Goal: Contribute content: Contribute content

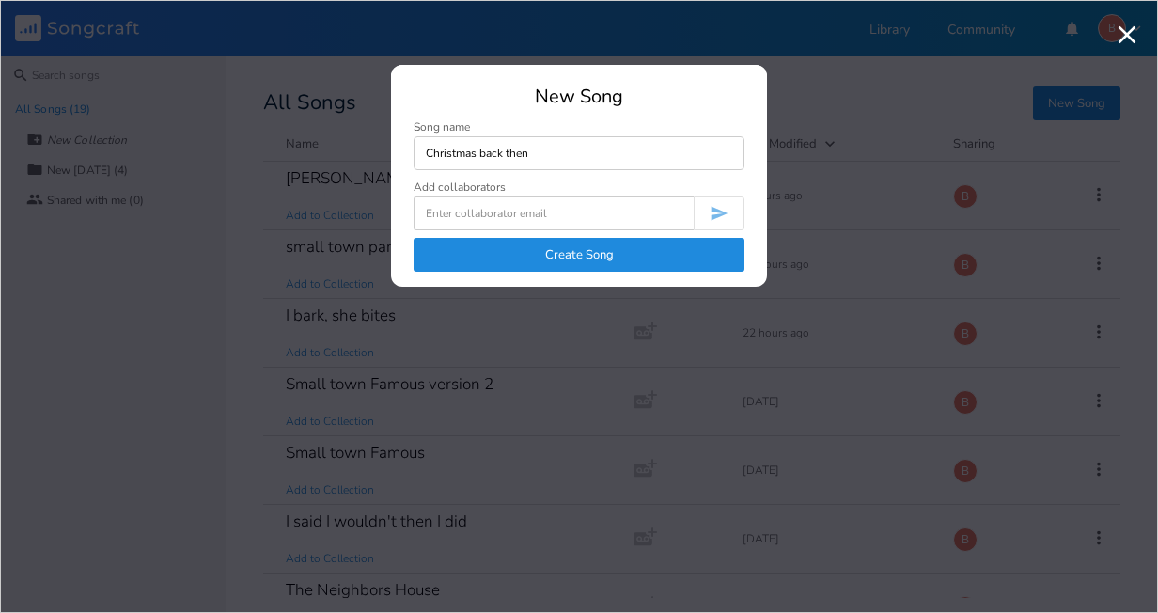
type input "Christmas back then"
click at [577, 255] on button "Create Song" at bounding box center [579, 255] width 331 height 34
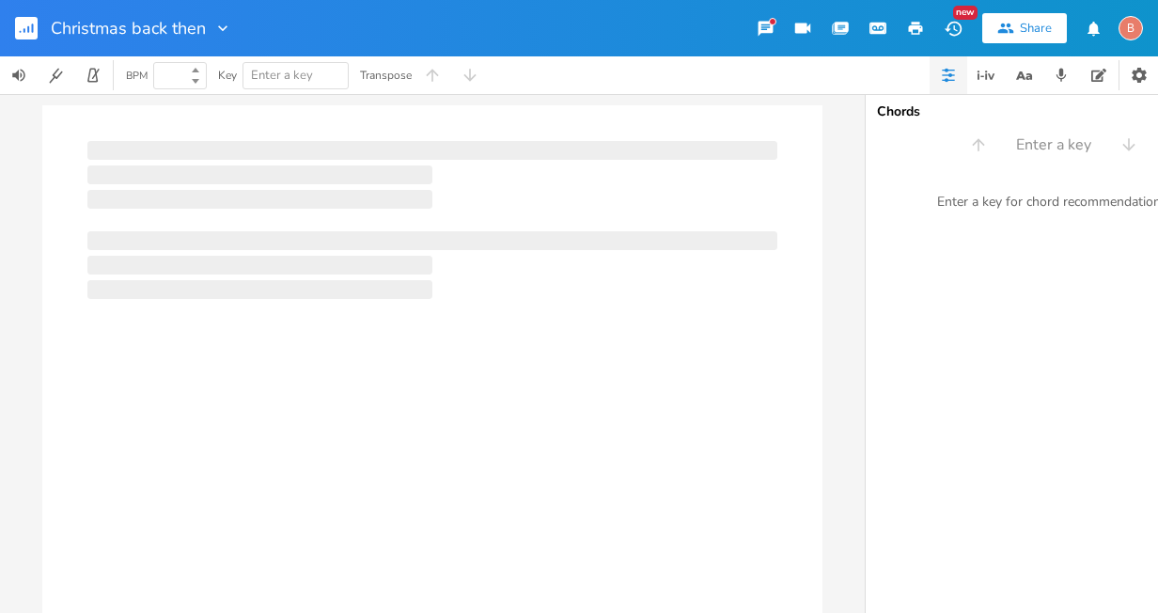
type input "100"
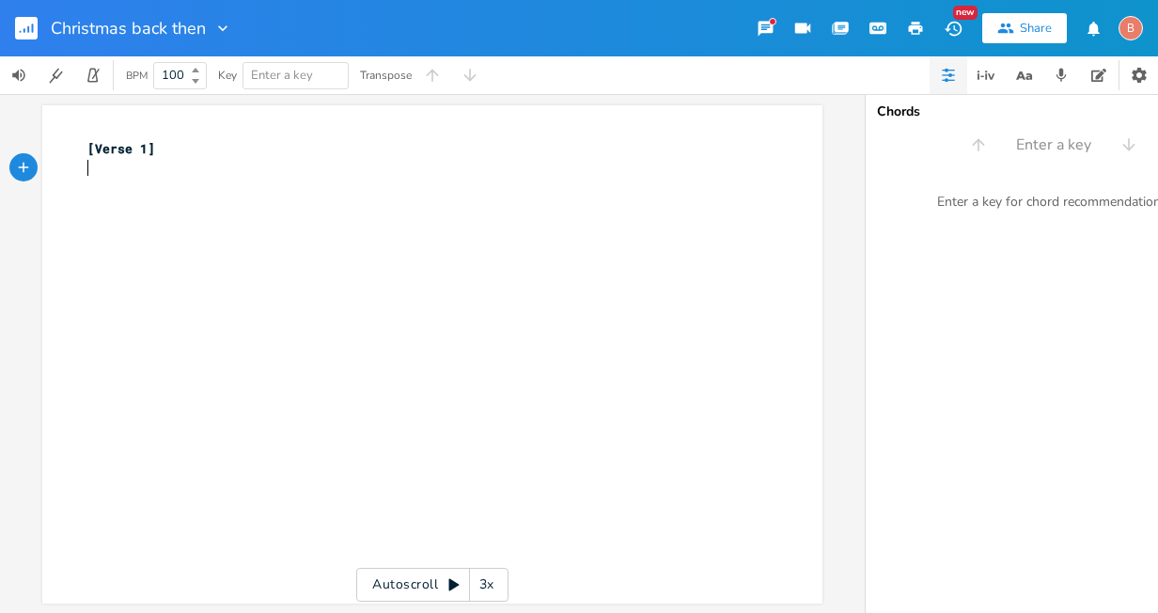
click at [89, 168] on pre "​" at bounding box center [423, 169] width 679 height 20
type textarea "​"
paste textarea
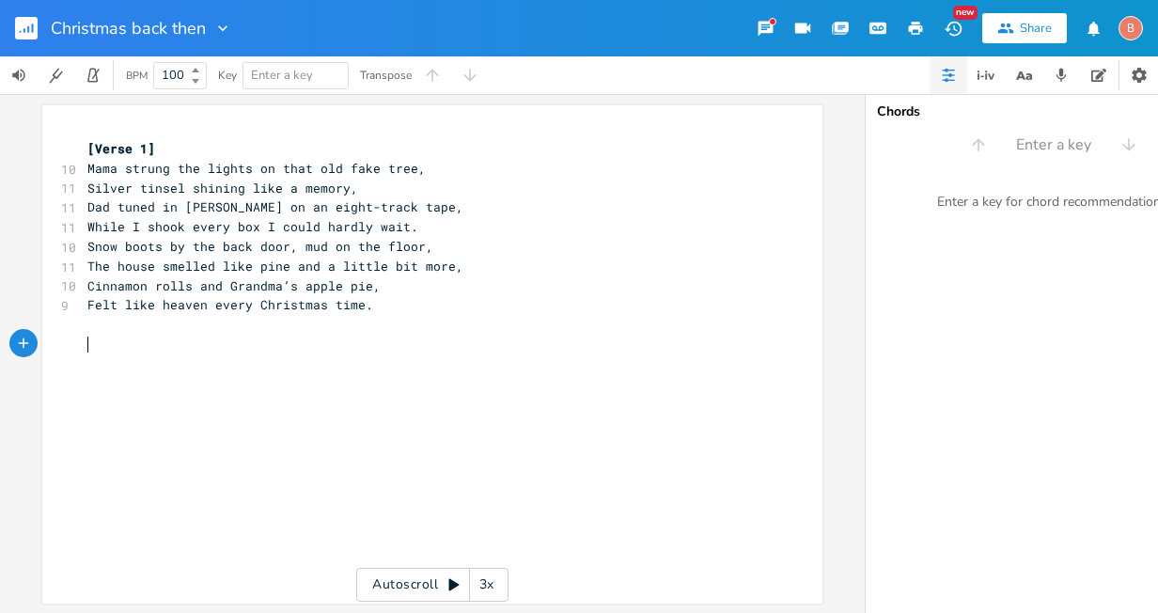
click at [84, 347] on pre "​" at bounding box center [423, 345] width 679 height 20
type textarea "​"
paste textarea
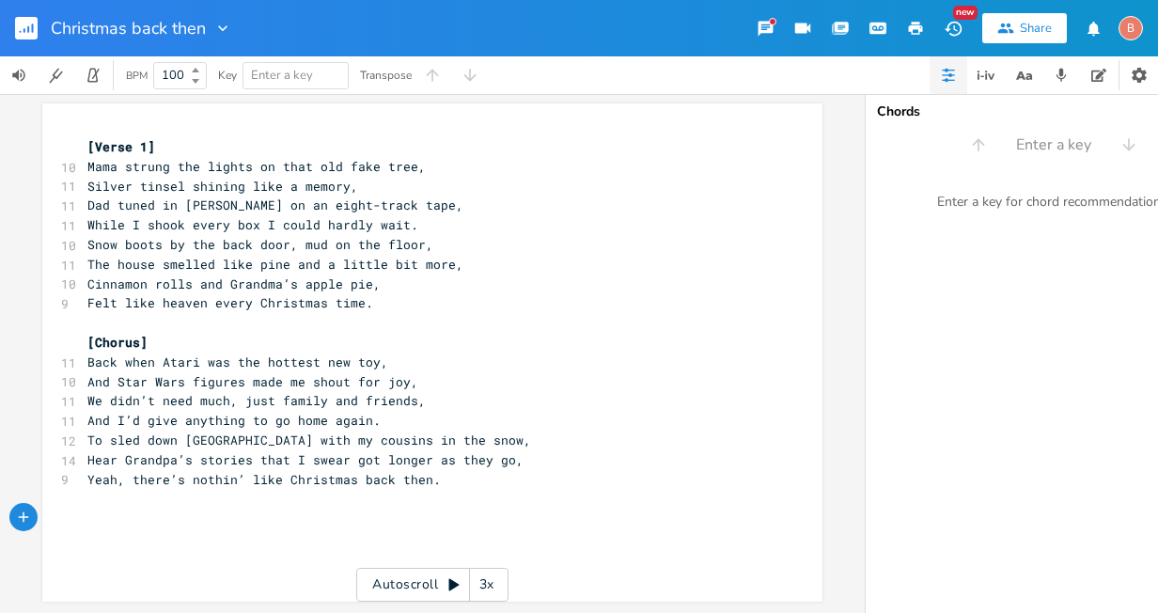
scroll to position [13, 0]
click at [84, 508] on pre "​" at bounding box center [423, 518] width 679 height 20
type textarea "​"
paste textarea
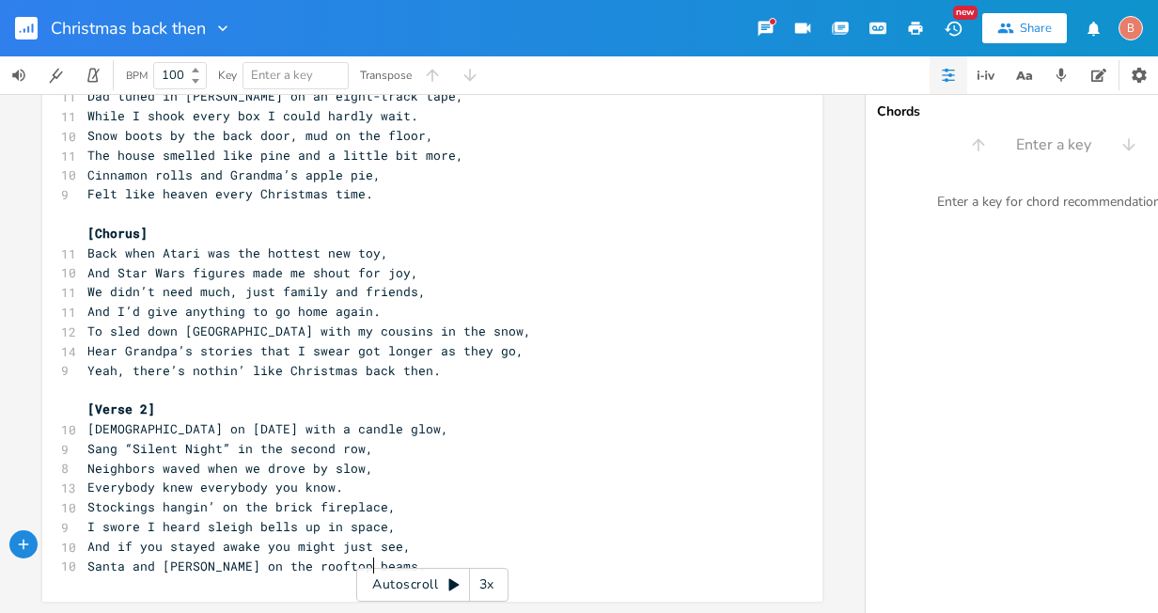
scroll to position [122, 0]
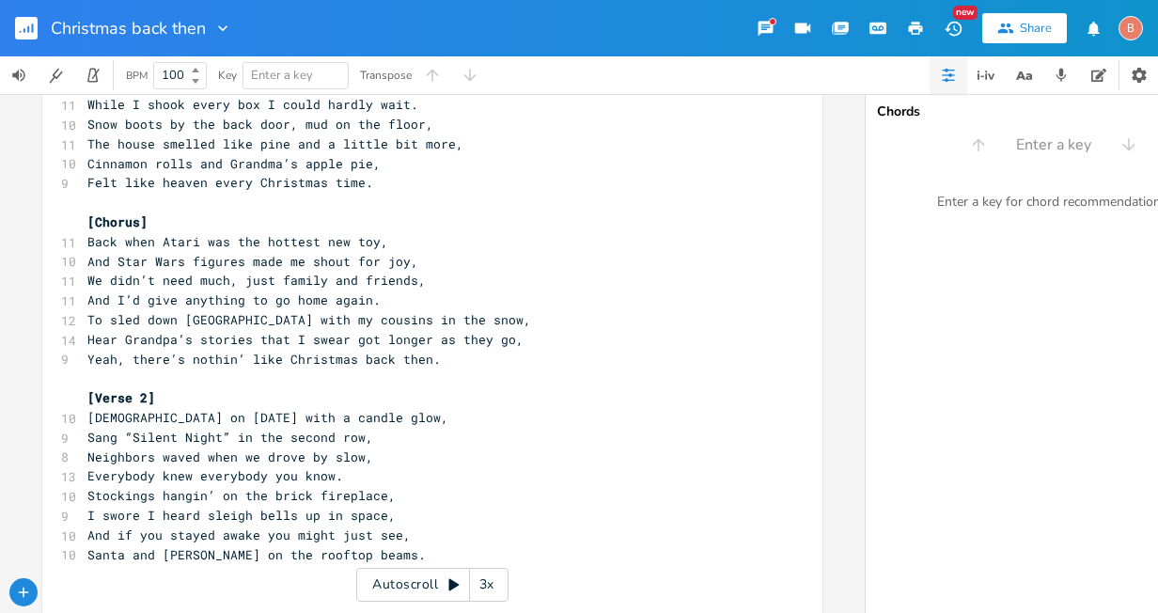
click at [90, 584] on pre "​" at bounding box center [423, 594] width 679 height 20
type textarea "​"
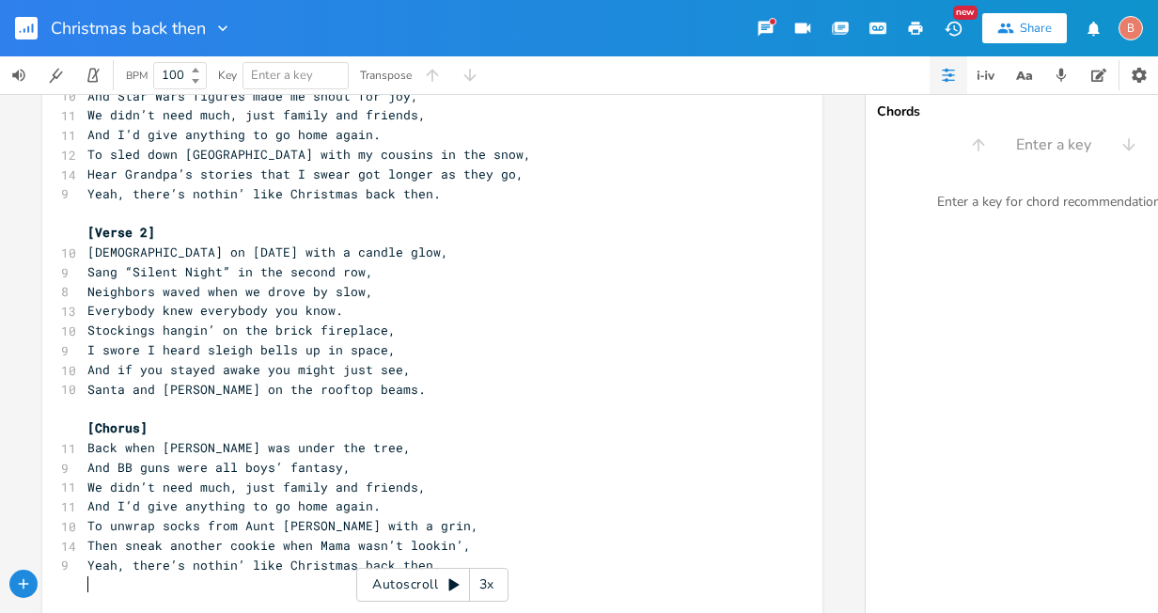
scroll to position [326, 0]
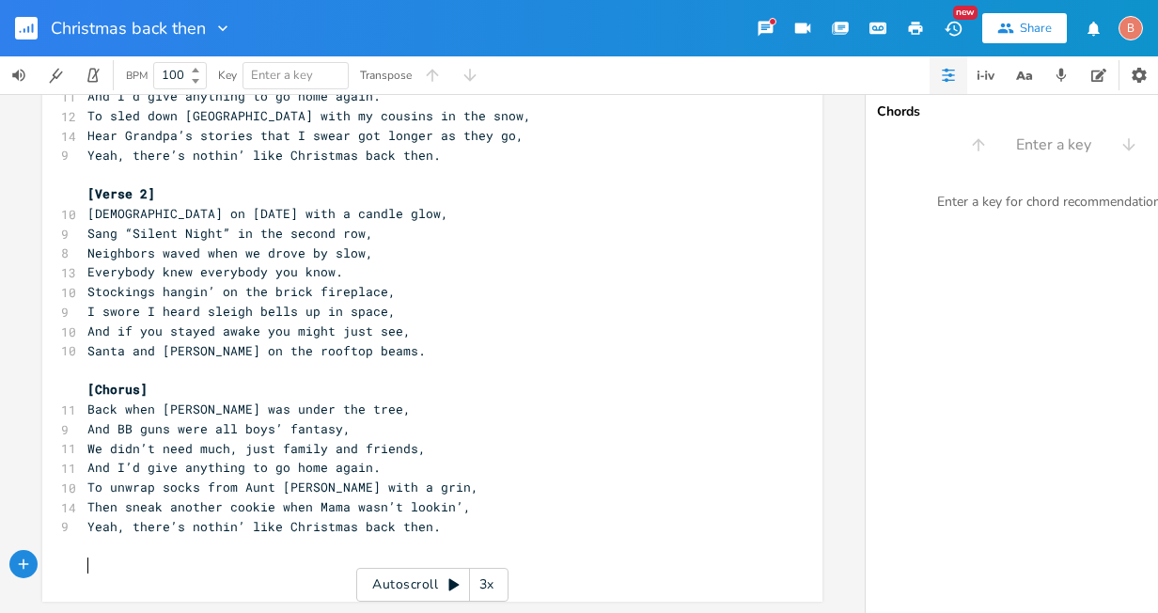
click at [84, 562] on pre "​" at bounding box center [423, 565] width 679 height 20
type textarea "​"
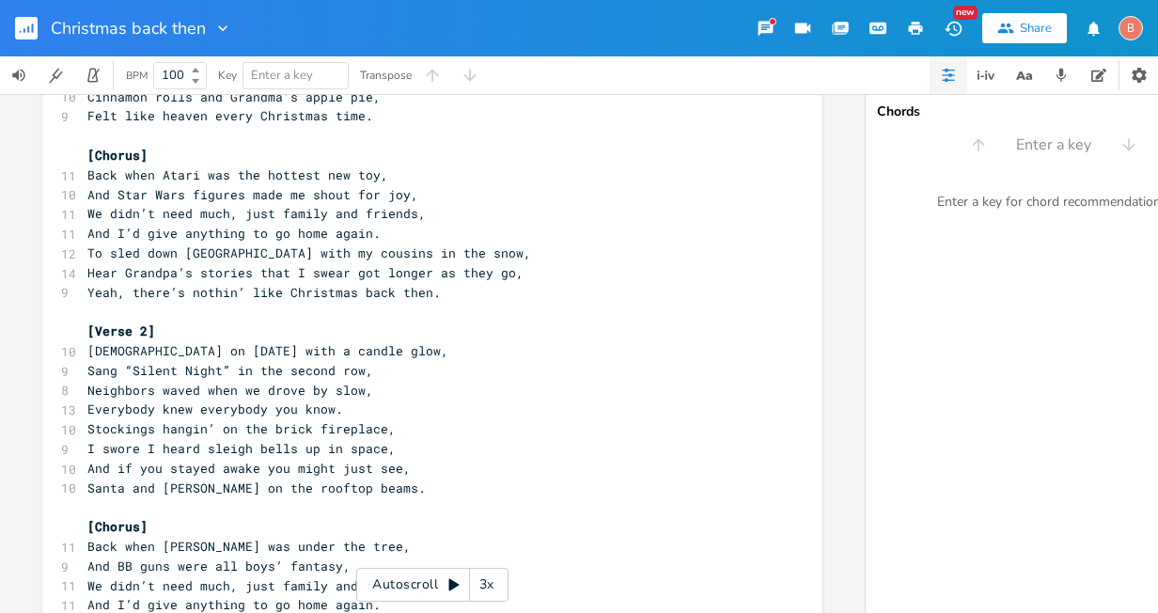
scroll to position [0, 0]
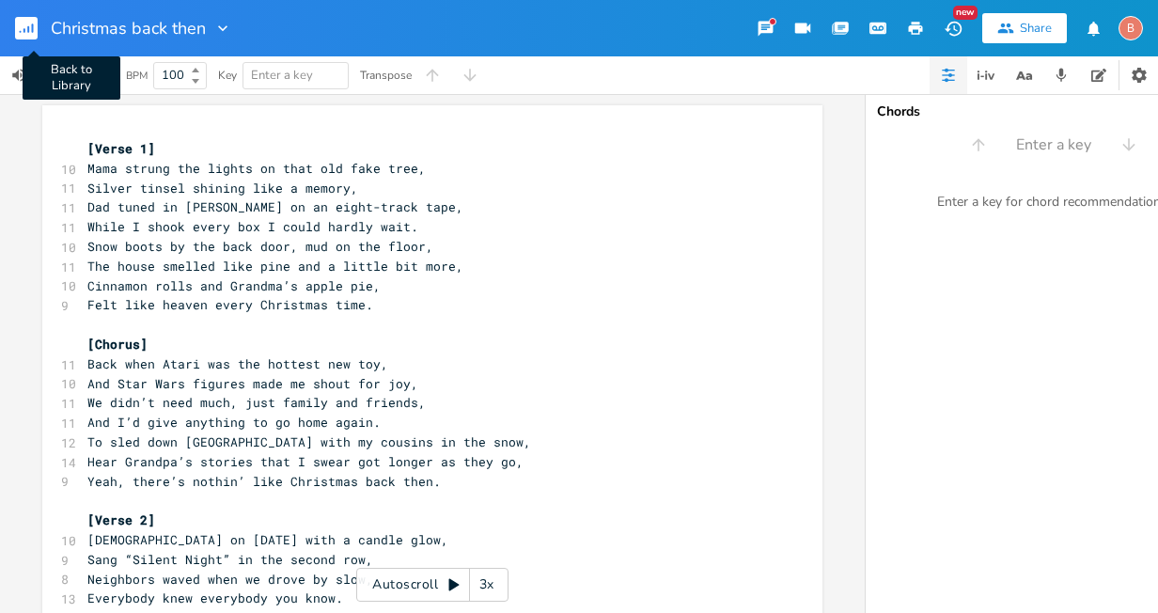
click at [23, 23] on rect "button" at bounding box center [26, 28] width 23 height 23
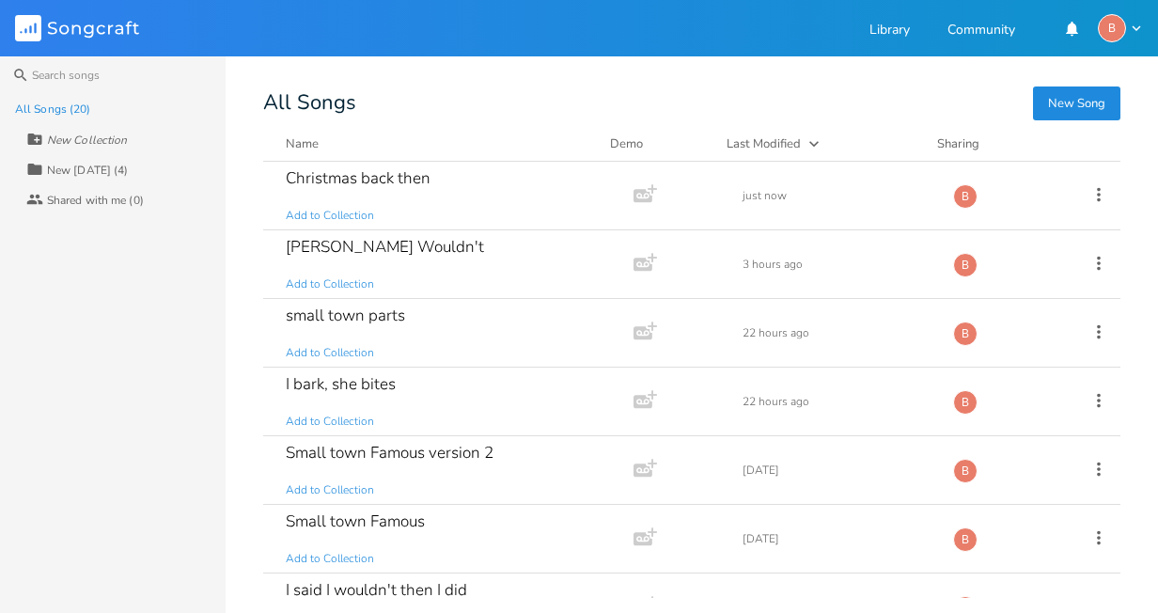
click at [1069, 105] on button "New Song" at bounding box center [1076, 103] width 87 height 34
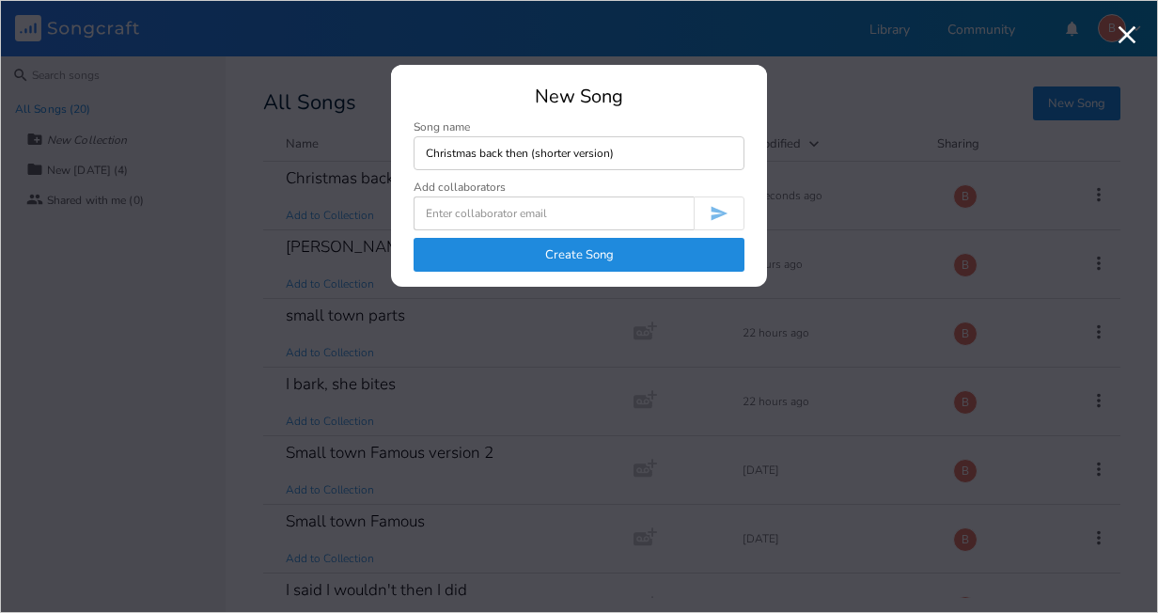
type input "Christmas back then (shorter version)"
click at [612, 248] on button "Create Song" at bounding box center [579, 255] width 331 height 34
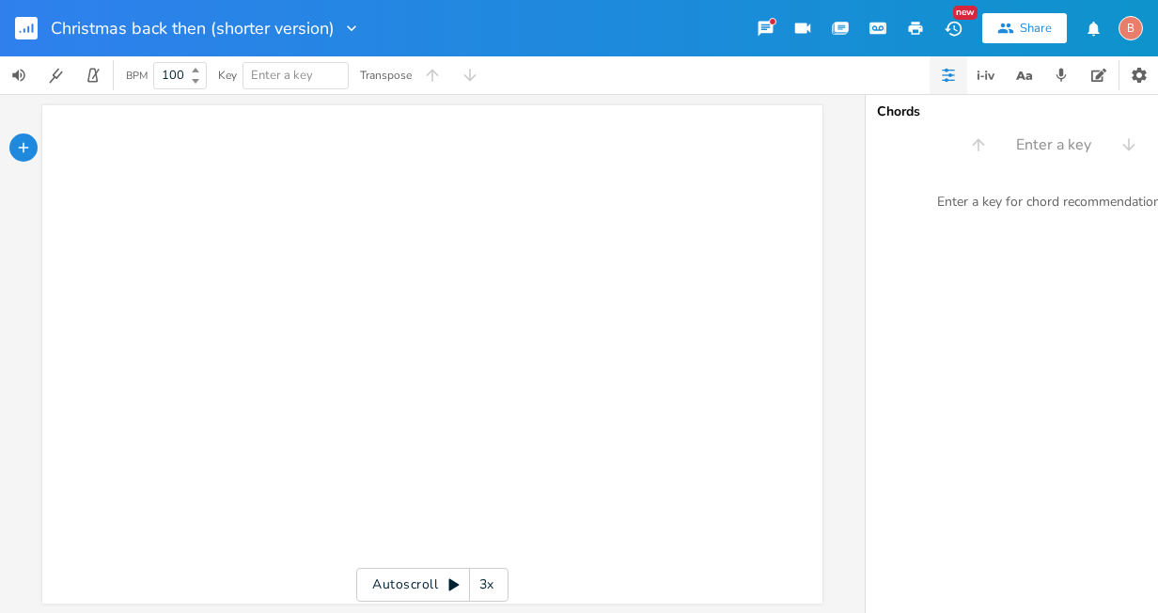
click at [84, 149] on pre "​" at bounding box center [423, 149] width 679 height 20
type textarea "​"
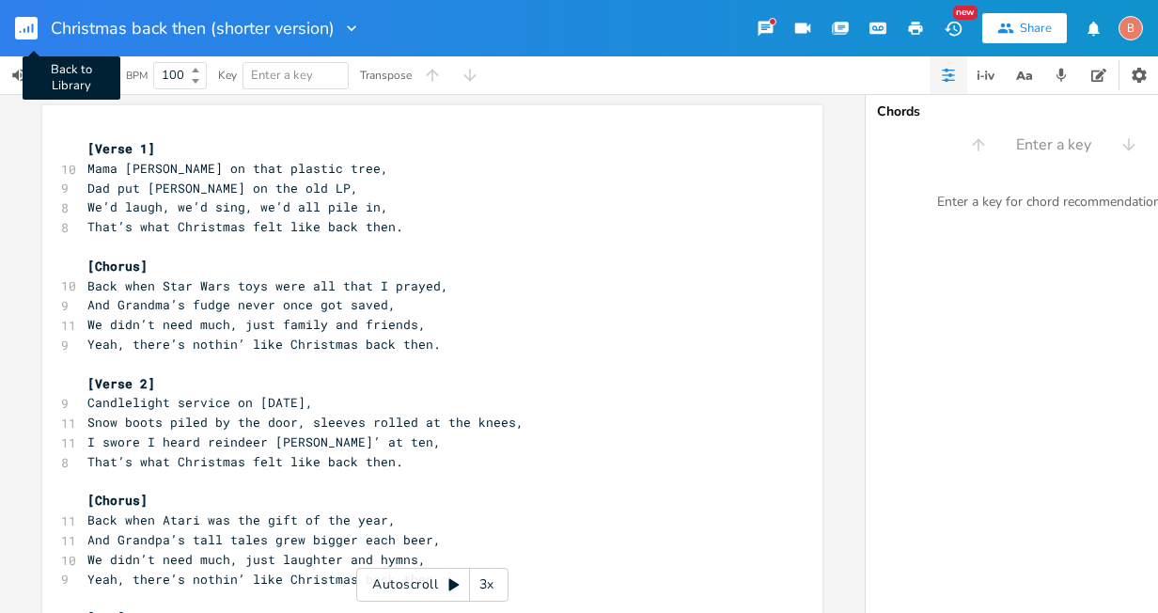
click at [24, 25] on rect "button" at bounding box center [26, 28] width 23 height 23
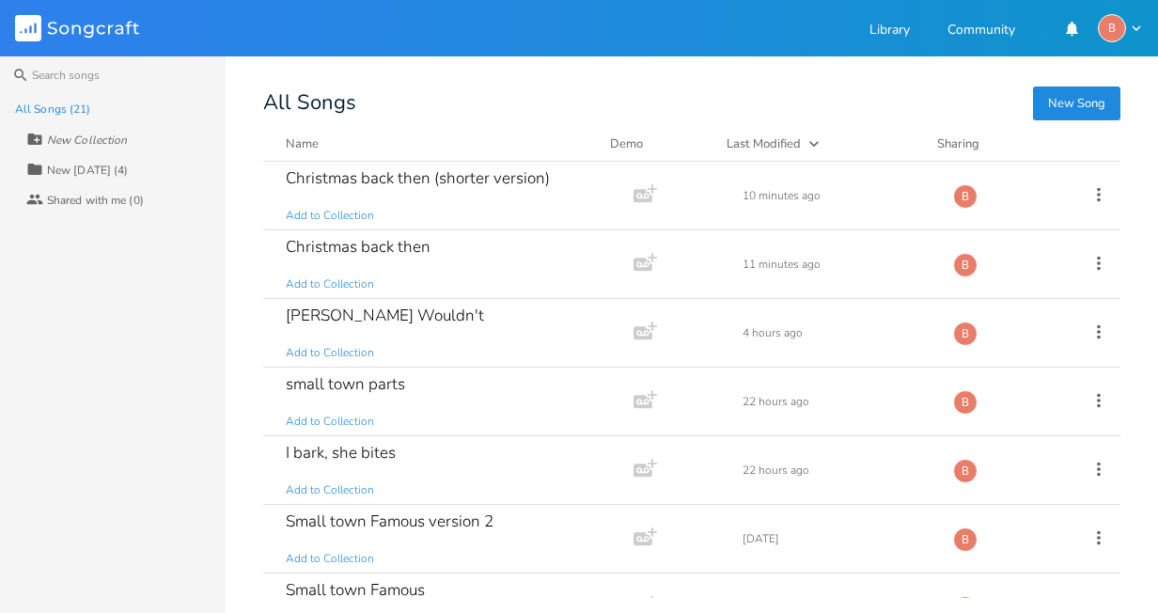
click at [1064, 100] on button "New Song" at bounding box center [1076, 103] width 87 height 34
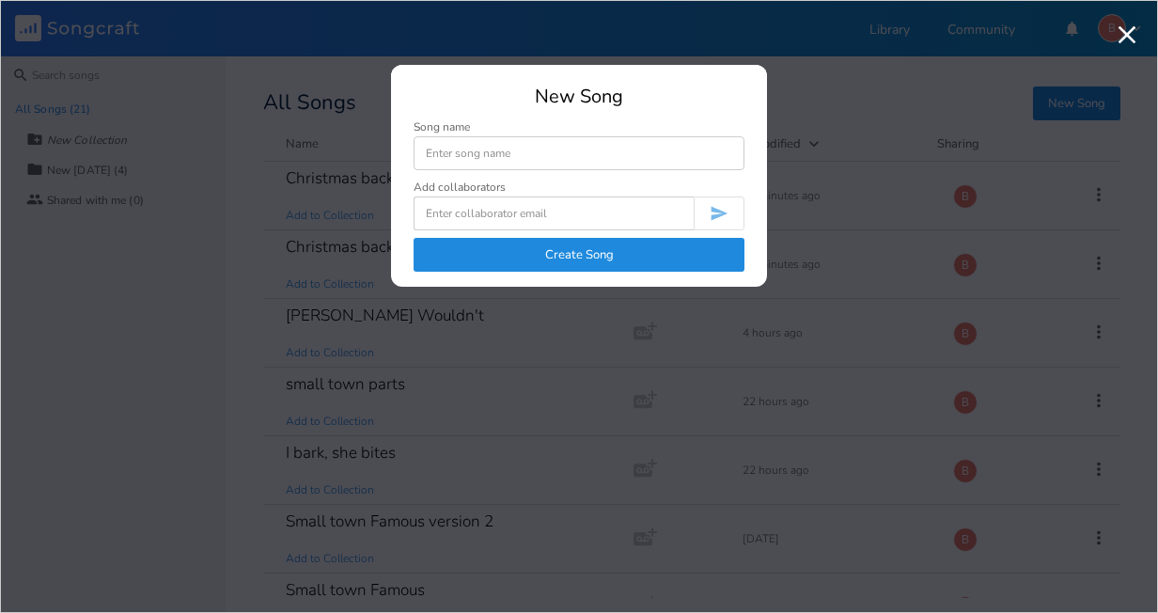
click at [508, 161] on input at bounding box center [579, 153] width 331 height 34
type input "1980's Christmas"
click at [551, 258] on button "Create Song" at bounding box center [579, 255] width 331 height 34
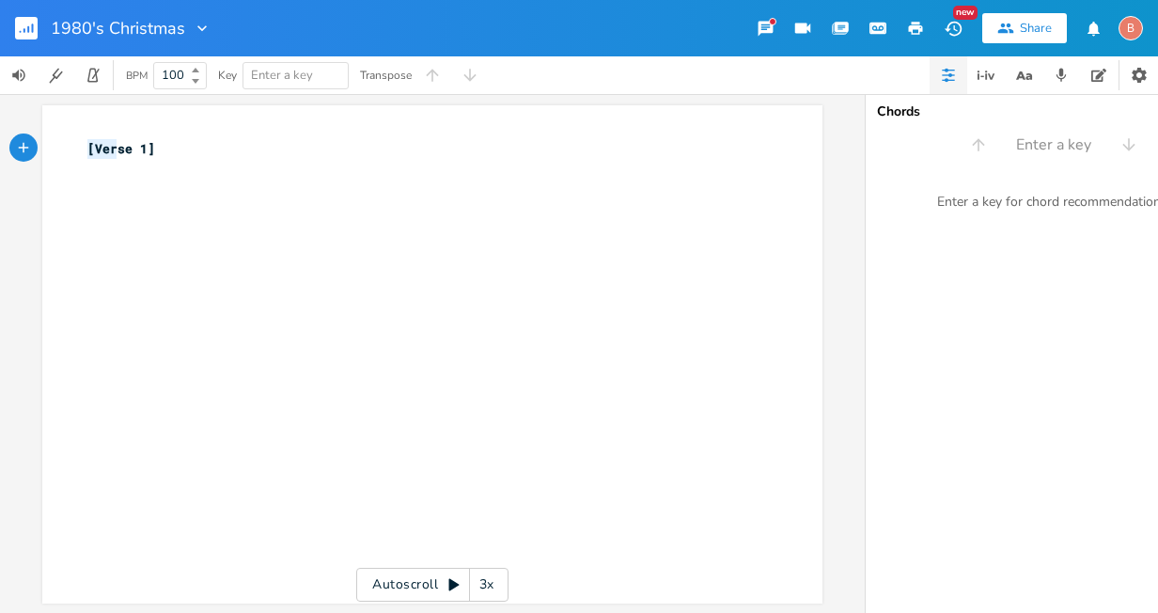
type textarea "[Verse 1]"
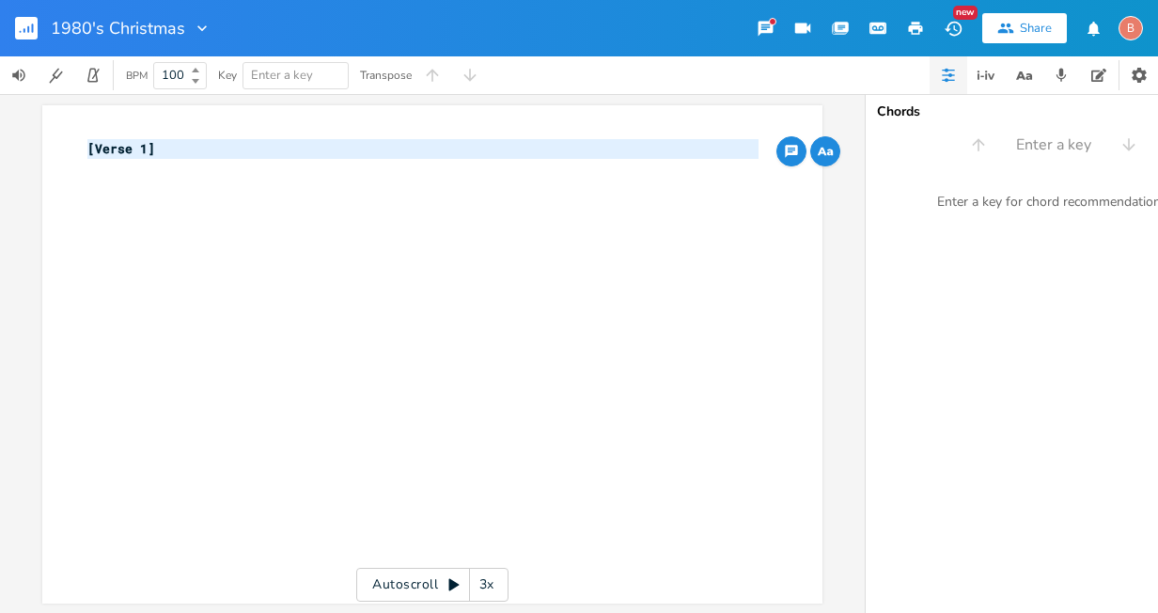
drag, startPoint x: 82, startPoint y: 151, endPoint x: 159, endPoint y: 159, distance: 77.4
click at [159, 159] on div "[Verse 1] ​" at bounding box center [423, 158] width 679 height 39
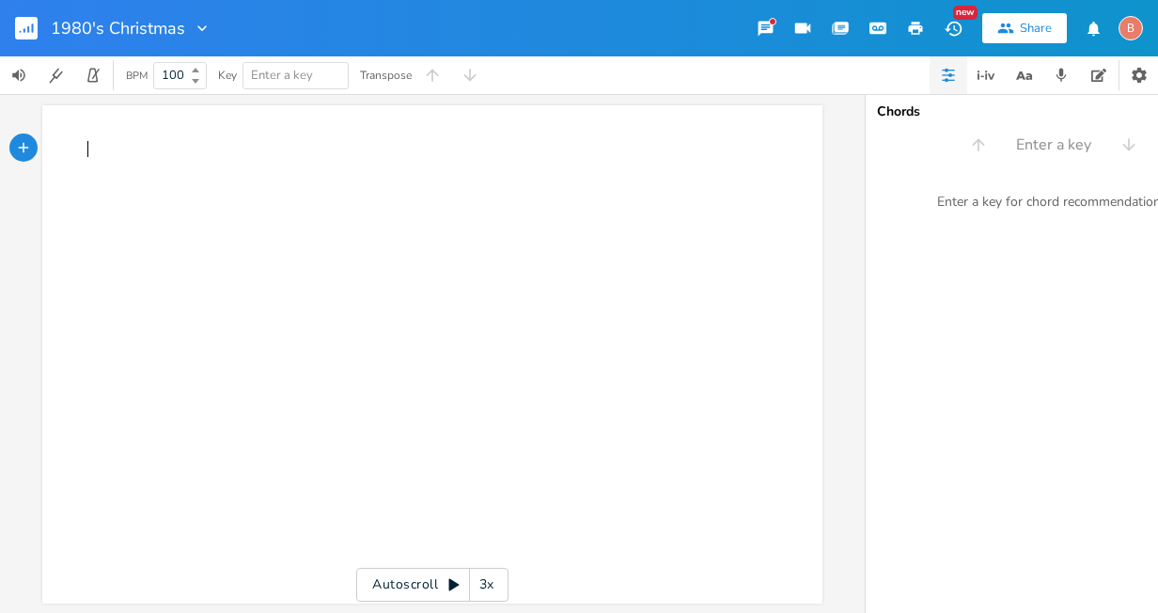
type textarea "​"
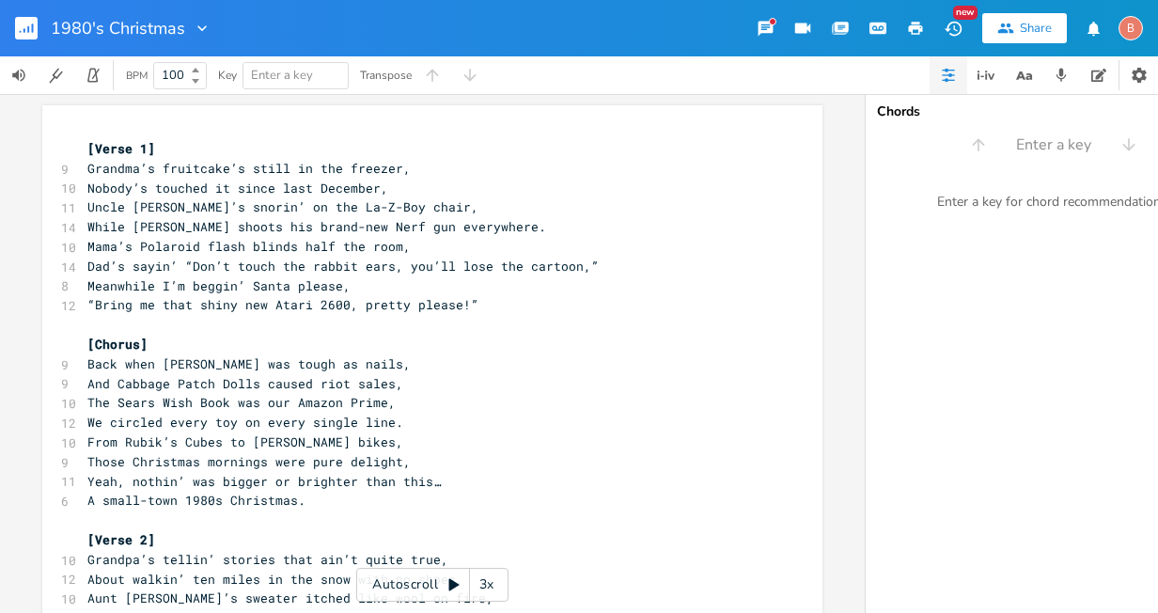
scroll to position [404, 0]
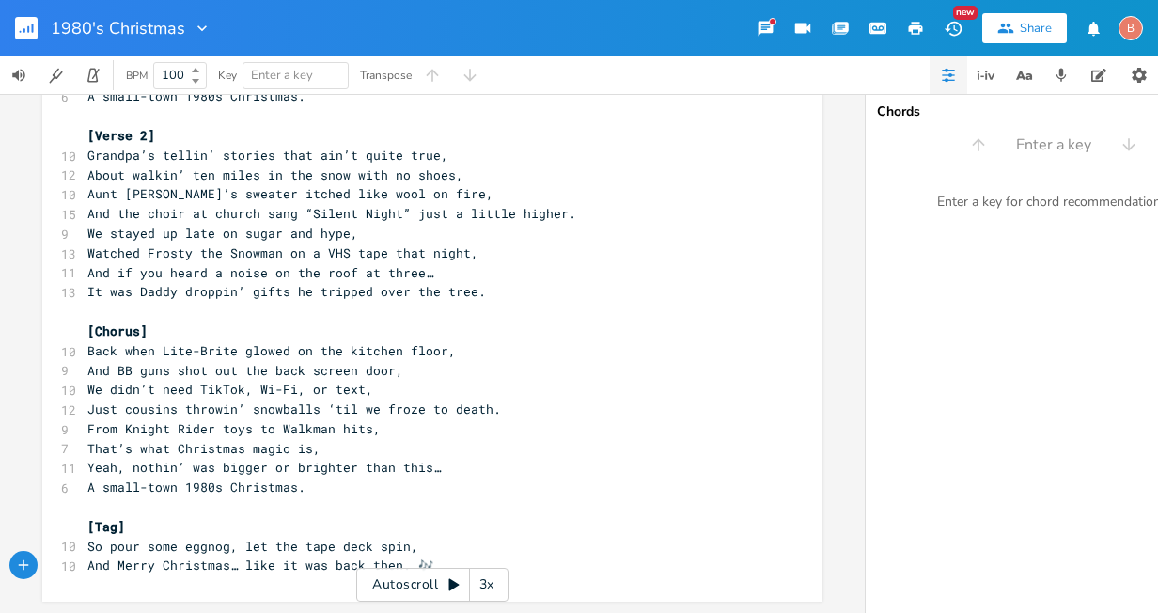
click at [22, 28] on rect "button" at bounding box center [26, 28] width 23 height 23
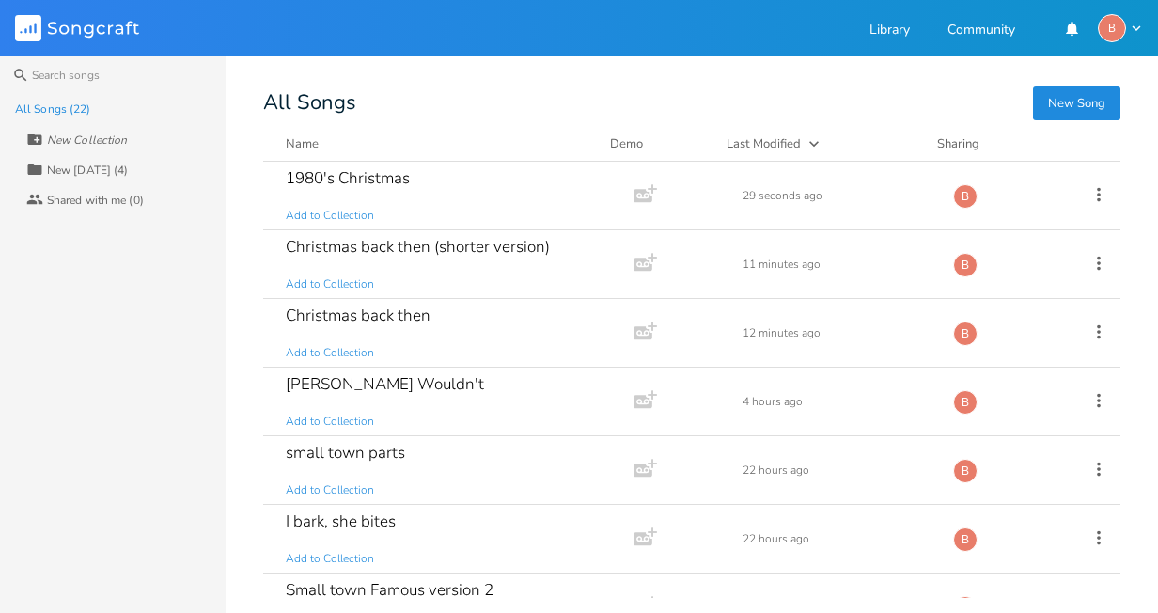
click at [1047, 102] on button "New Song" at bounding box center [1076, 103] width 87 height 34
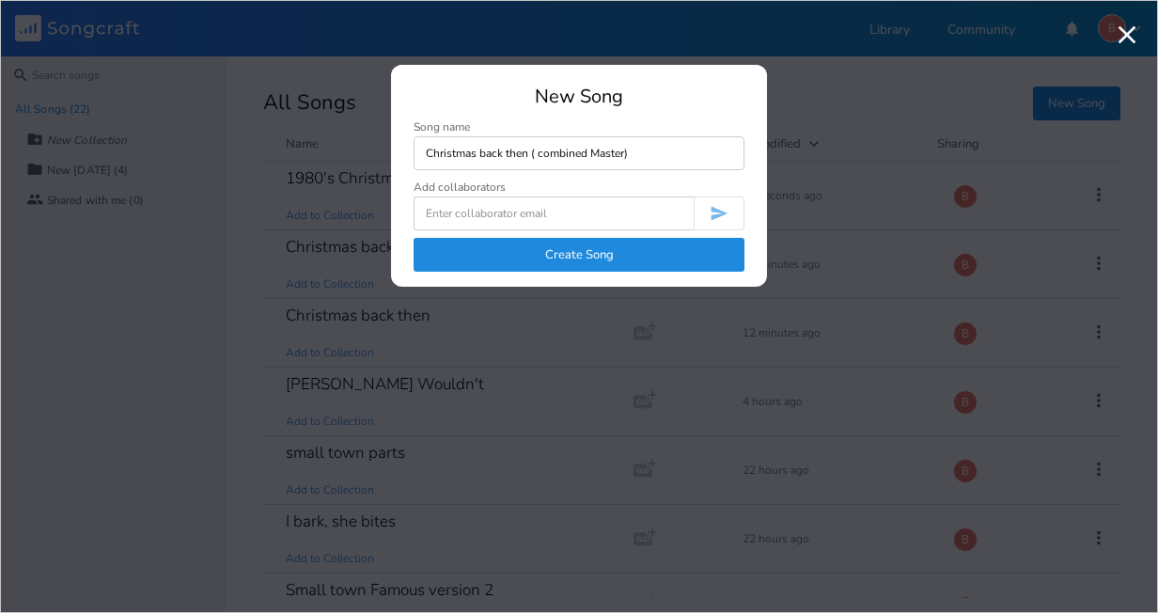
type input "Christmas back then ( combined Master)"
click at [528, 249] on button "Create Song" at bounding box center [579, 255] width 331 height 34
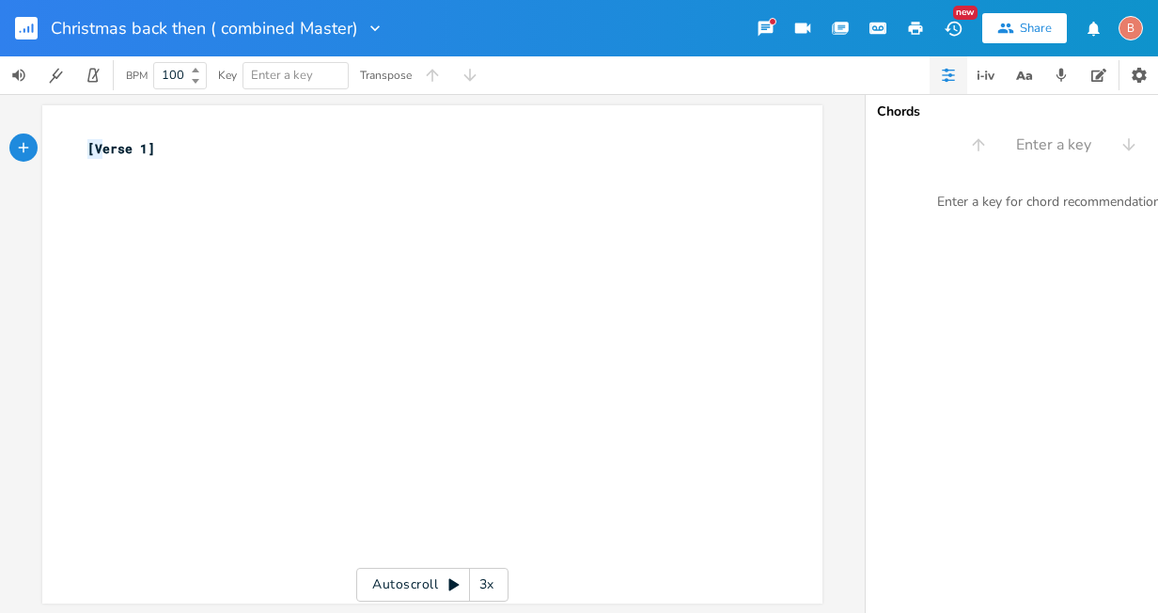
type textarea "[Verse 1]"
drag, startPoint x: 83, startPoint y: 147, endPoint x: 229, endPoint y: 153, distance: 146.8
click at [229, 153] on pre "[Verse 1]" at bounding box center [423, 149] width 679 height 20
click at [320, 180] on div "x ​ ​" at bounding box center [423, 158] width 679 height 47
type textarea "​"
